Goal: Book appointment/travel/reservation

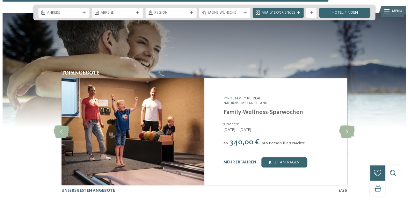
scroll to position [1933, 0]
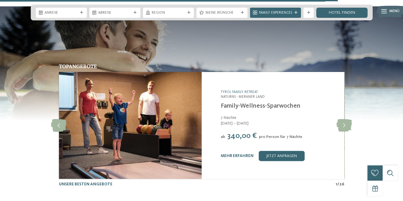
click at [262, 103] on link "Family-Wellness-Sparwochen" at bounding box center [260, 106] width 80 height 6
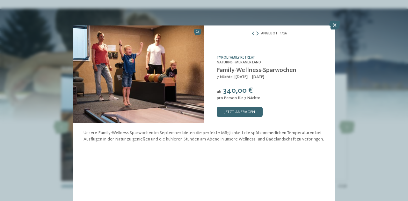
scroll to position [1933, 0]
click at [234, 112] on link "jetzt anfragen" at bounding box center [240, 112] width 46 height 10
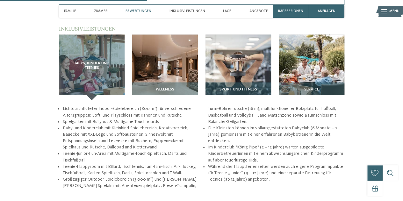
scroll to position [679, 0]
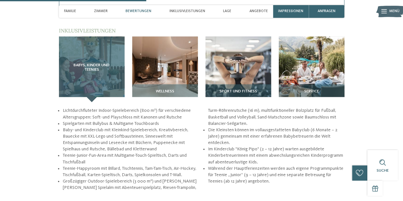
click at [97, 69] on span "Babys, Kinder und Teenies" at bounding box center [91, 67] width 45 height 9
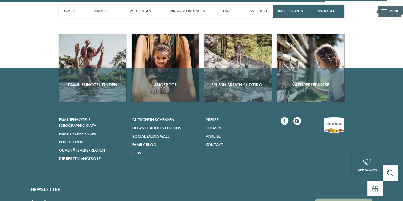
scroll to position [1798, 0]
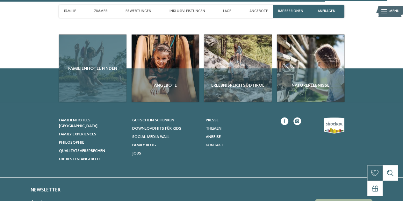
click at [89, 68] on span "Familienhotel finden" at bounding box center [92, 68] width 62 height 6
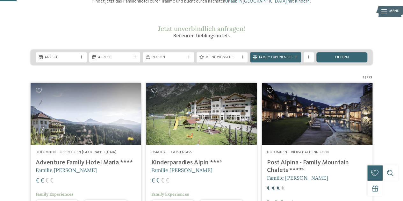
scroll to position [70, 0]
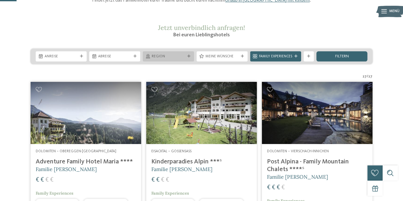
click at [180, 59] on span "Region" at bounding box center [168, 56] width 33 height 5
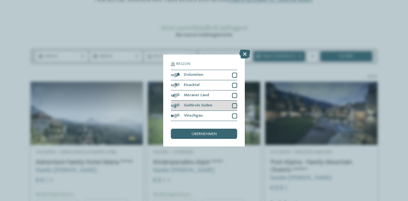
click at [233, 108] on div at bounding box center [234, 105] width 5 height 5
click at [217, 132] on div "übernehmen" at bounding box center [204, 134] width 66 height 10
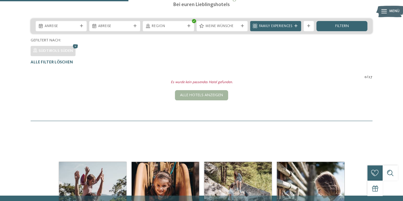
scroll to position [101, 0]
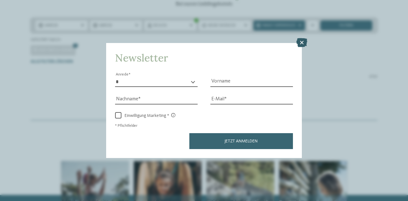
click at [299, 42] on icon at bounding box center [301, 42] width 11 height 9
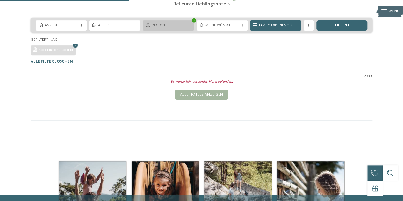
click at [187, 27] on icon at bounding box center [188, 25] width 3 height 3
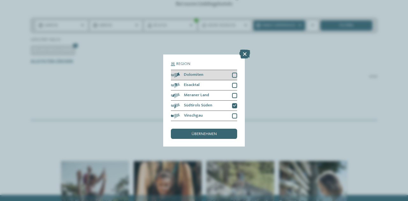
click at [235, 73] on div at bounding box center [234, 75] width 5 height 5
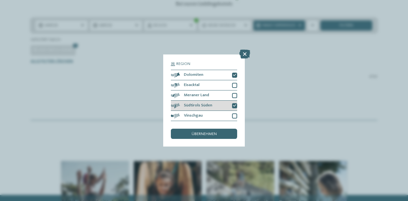
click at [235, 107] on icon at bounding box center [234, 105] width 3 height 3
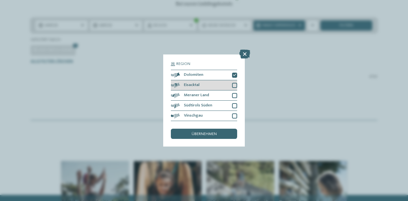
click at [235, 84] on div at bounding box center [234, 85] width 5 height 5
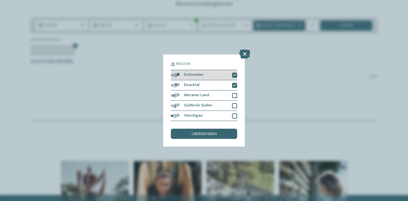
click at [234, 74] on icon at bounding box center [234, 75] width 3 height 3
click at [211, 134] on span "übernehmen" at bounding box center [203, 134] width 25 height 4
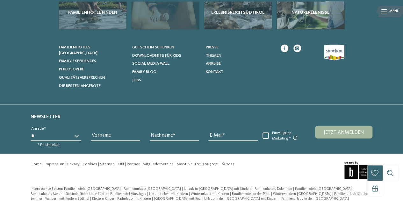
scroll to position [764, 0]
